Goal: Task Accomplishment & Management: Manage account settings

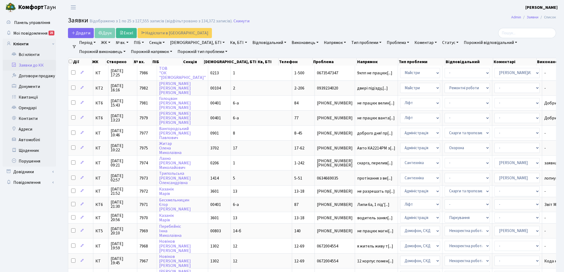
select select "25"
click at [186, 42] on link "Буд., БТІ" at bounding box center [197, 42] width 59 height 9
type input "14-148"
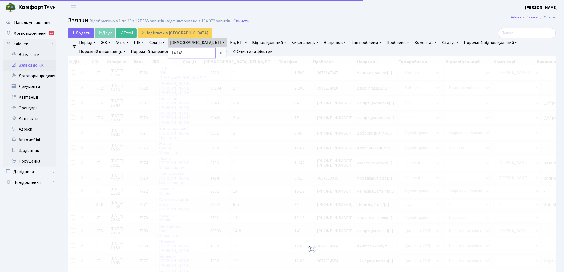
checkbox input "true"
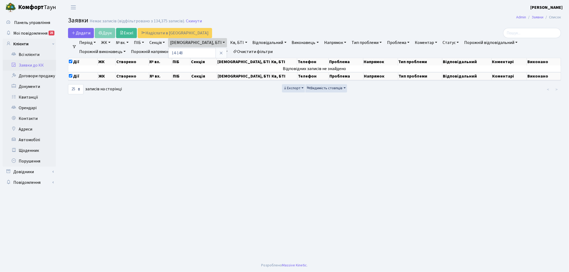
click at [176, 49] on link "Порожній тип проблеми" at bounding box center [203, 51] width 54 height 9
click at [231, 53] on link "Очистити фільтри" at bounding box center [253, 51] width 44 height 9
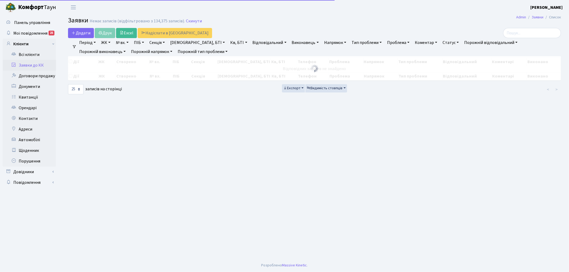
checkbox input "false"
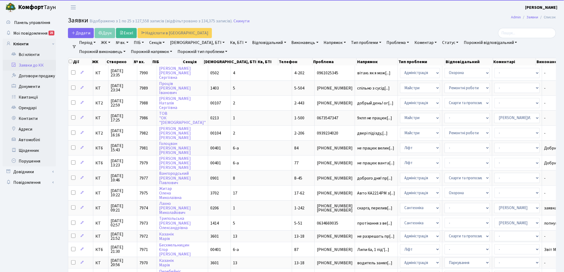
click at [228, 42] on link "Кв, БТІ" at bounding box center [238, 42] width 21 height 9
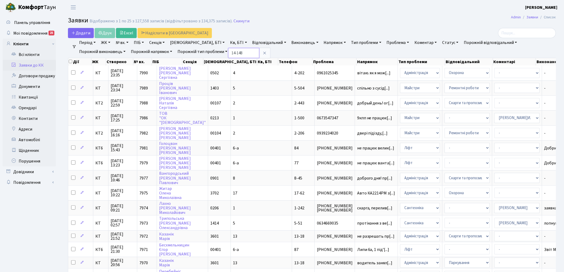
type input "14-148"
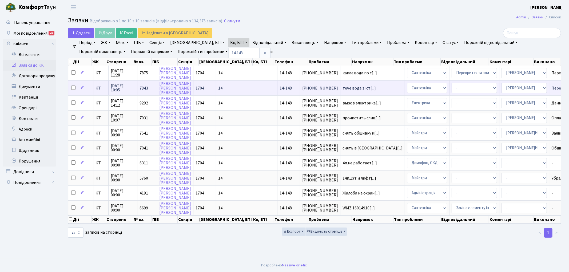
click at [96, 89] on span "КТ" at bounding box center [100, 88] width 11 height 4
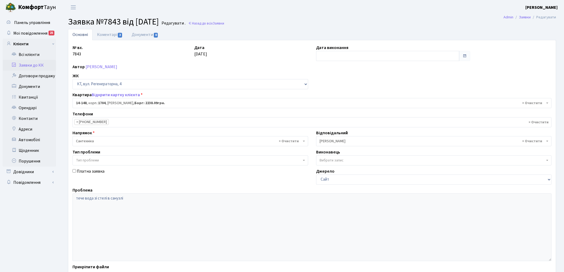
select select "7525"
click at [102, 35] on link "Коментарі 3" at bounding box center [110, 34] width 35 height 11
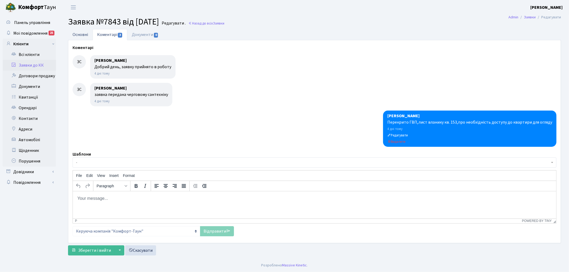
click at [69, 34] on link "Основні" at bounding box center [80, 34] width 25 height 11
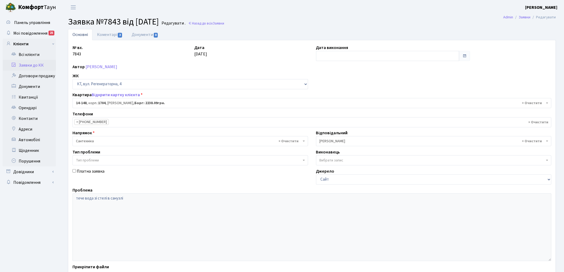
click at [33, 66] on link "Заявки до КК" at bounding box center [29, 65] width 53 height 11
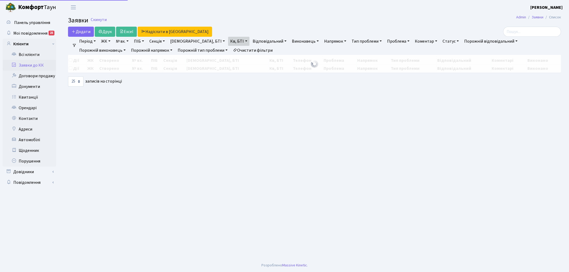
select select "25"
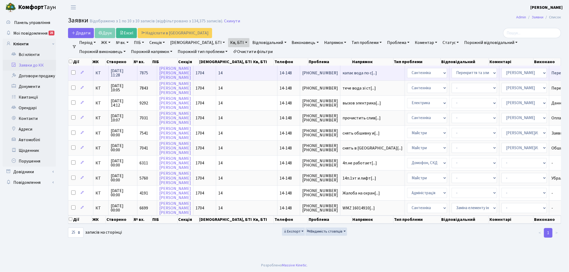
click at [97, 73] on span "КТ" at bounding box center [100, 73] width 11 height 4
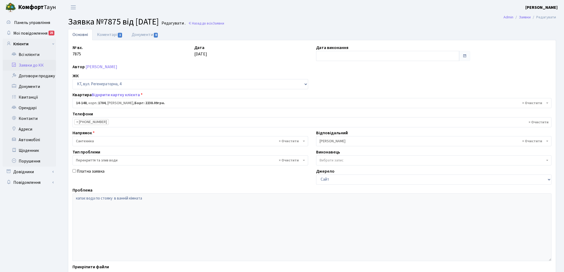
select select "7525"
select select "32"
click at [102, 37] on link "Коментарі 1" at bounding box center [110, 34] width 35 height 11
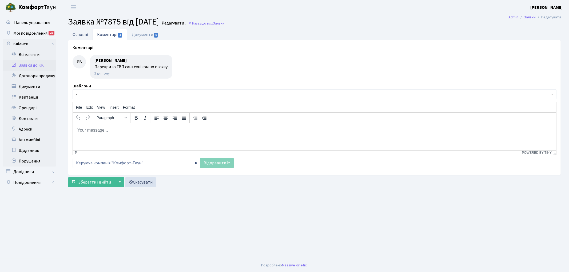
click at [81, 39] on link "Основні" at bounding box center [80, 34] width 25 height 11
